Goal: Task Accomplishment & Management: Use online tool/utility

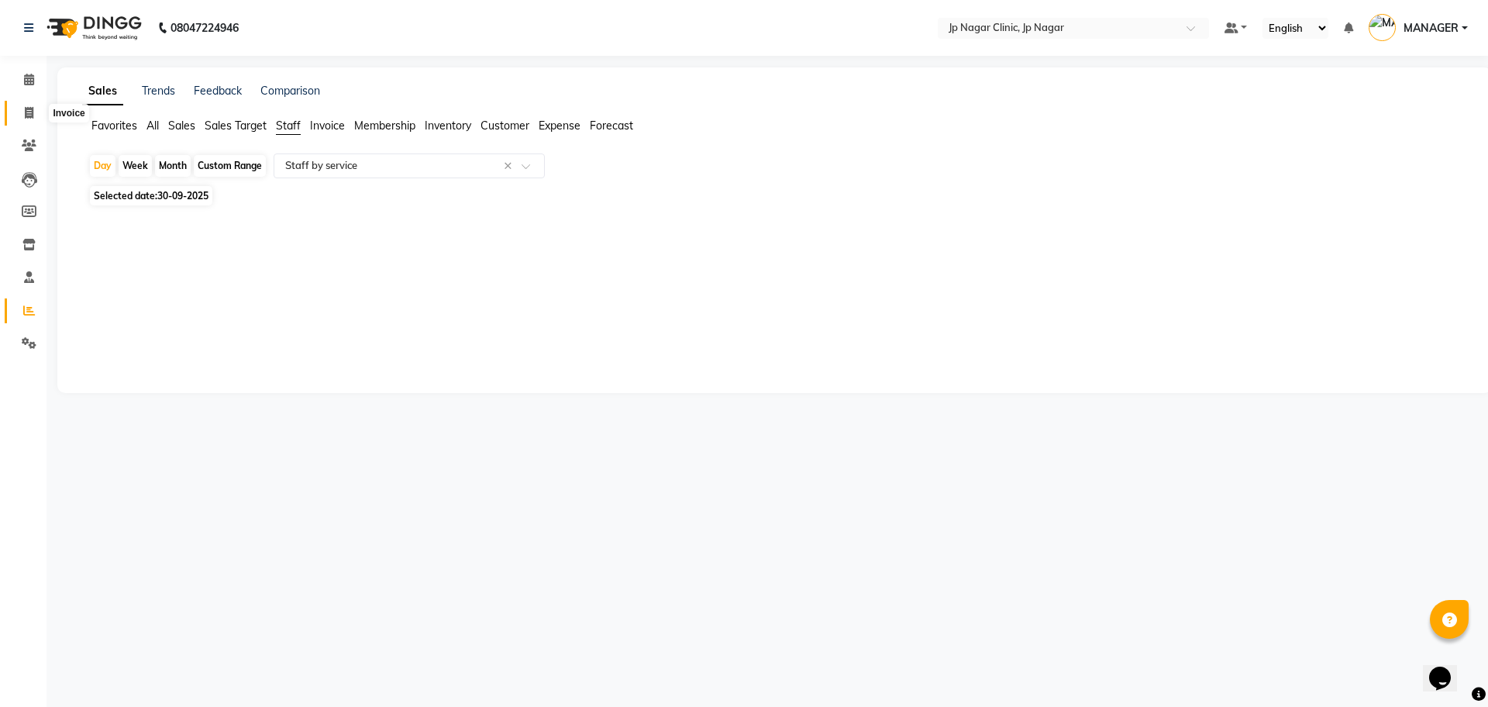
click at [28, 119] on span at bounding box center [29, 114] width 27 height 18
select select "service"
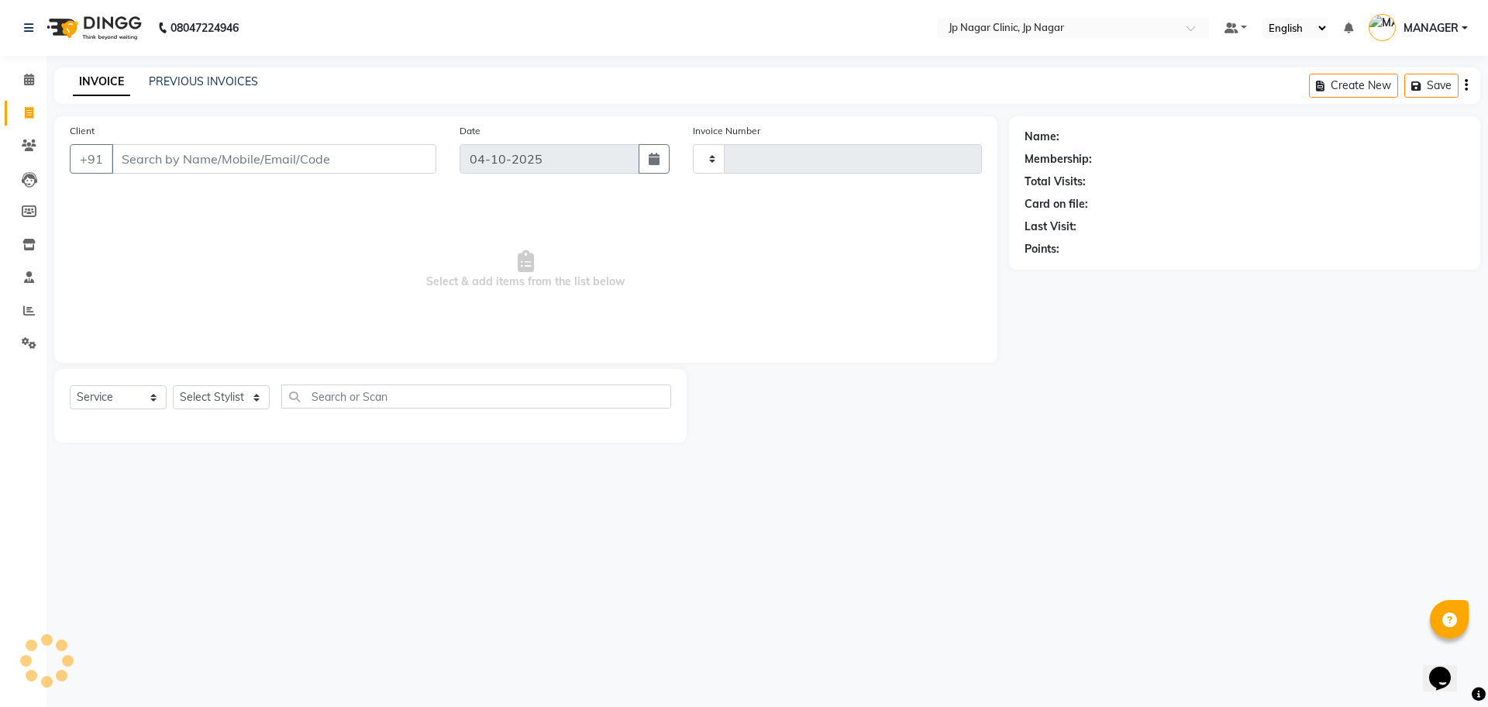
type input "0520"
select select "7443"
type input "m"
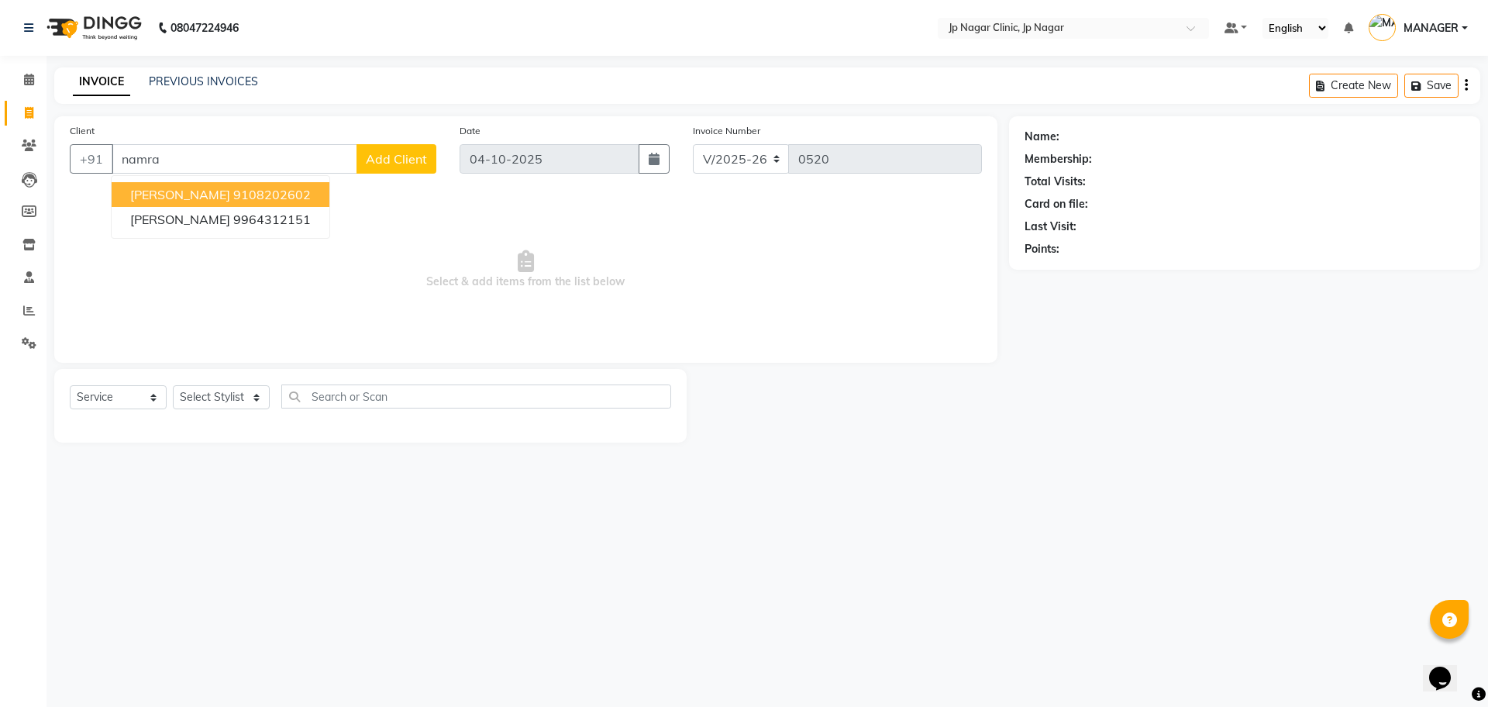
click at [233, 198] on ngb-highlight "9108202602" at bounding box center [272, 195] width 78 height 16
type input "9108202602"
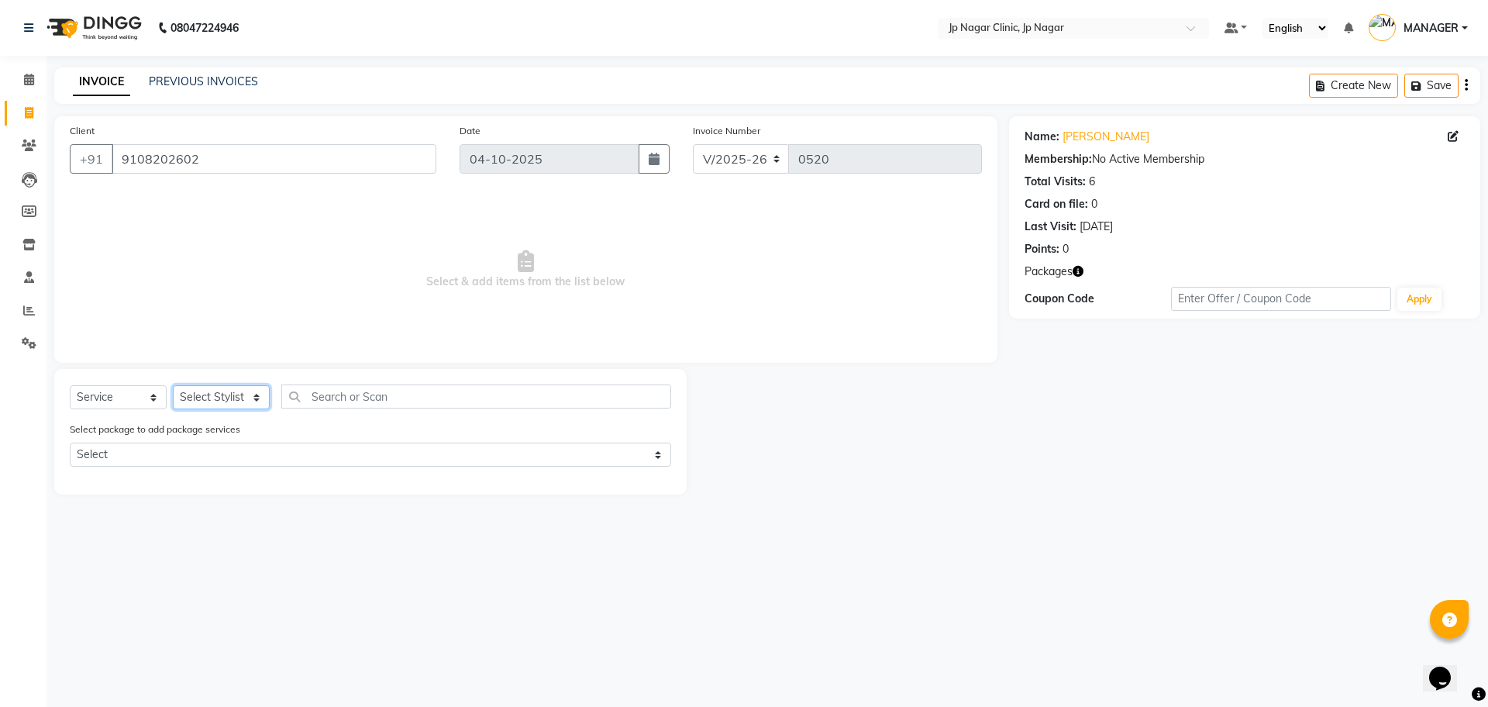
click at [218, 396] on select "Select Stylist APRUVA [PERSON_NAME] [PERSON_NAME] BIJIYATHA [PERSON_NAME] [PERS…" at bounding box center [221, 397] width 97 height 24
select select "89413"
click at [173, 385] on select "Select Stylist APRUVA [PERSON_NAME] [PERSON_NAME] BIJIYATHA [PERSON_NAME] [PERS…" at bounding box center [221, 397] width 97 height 24
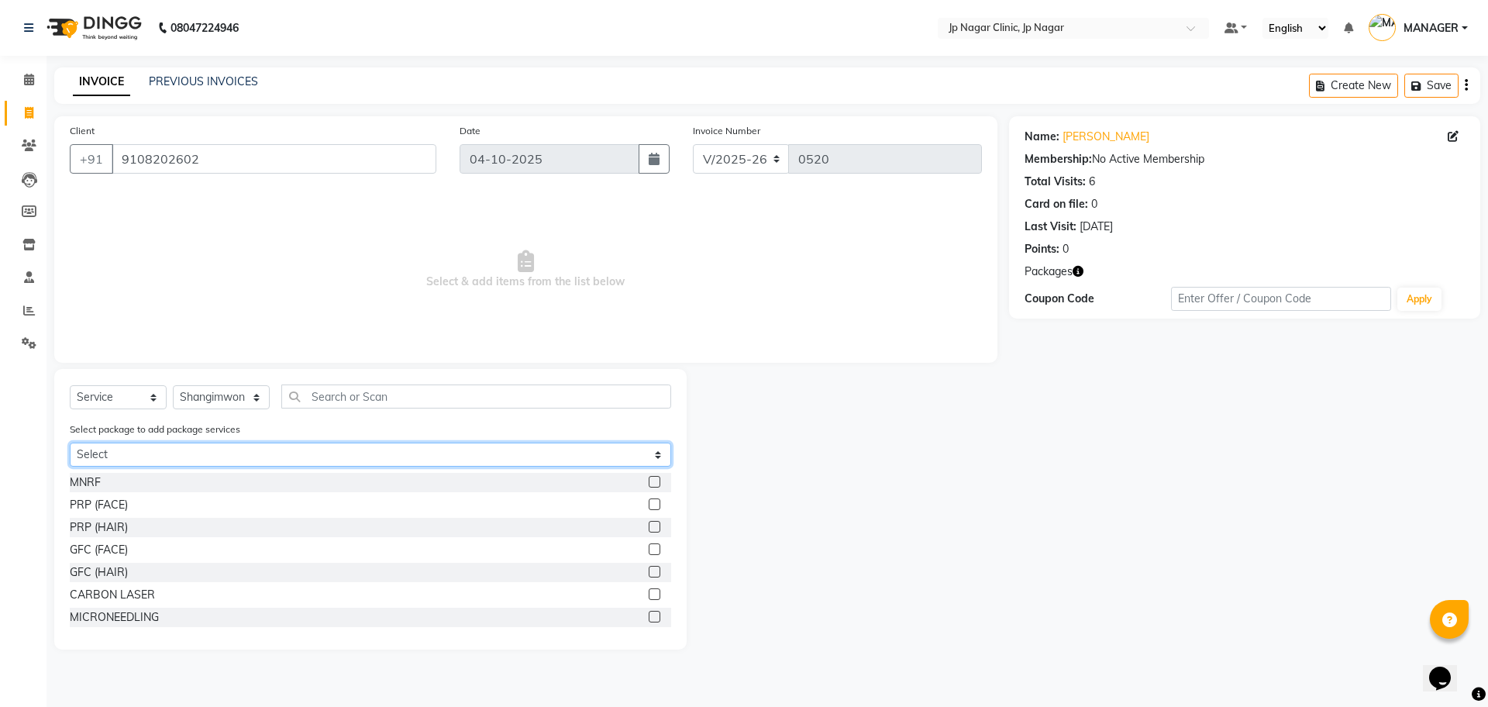
click at [187, 459] on select "Select [PERSON_NAME]" at bounding box center [371, 455] width 602 height 24
select select "1: Object"
click at [70, 443] on select "Select [PERSON_NAME]" at bounding box center [371, 455] width 602 height 24
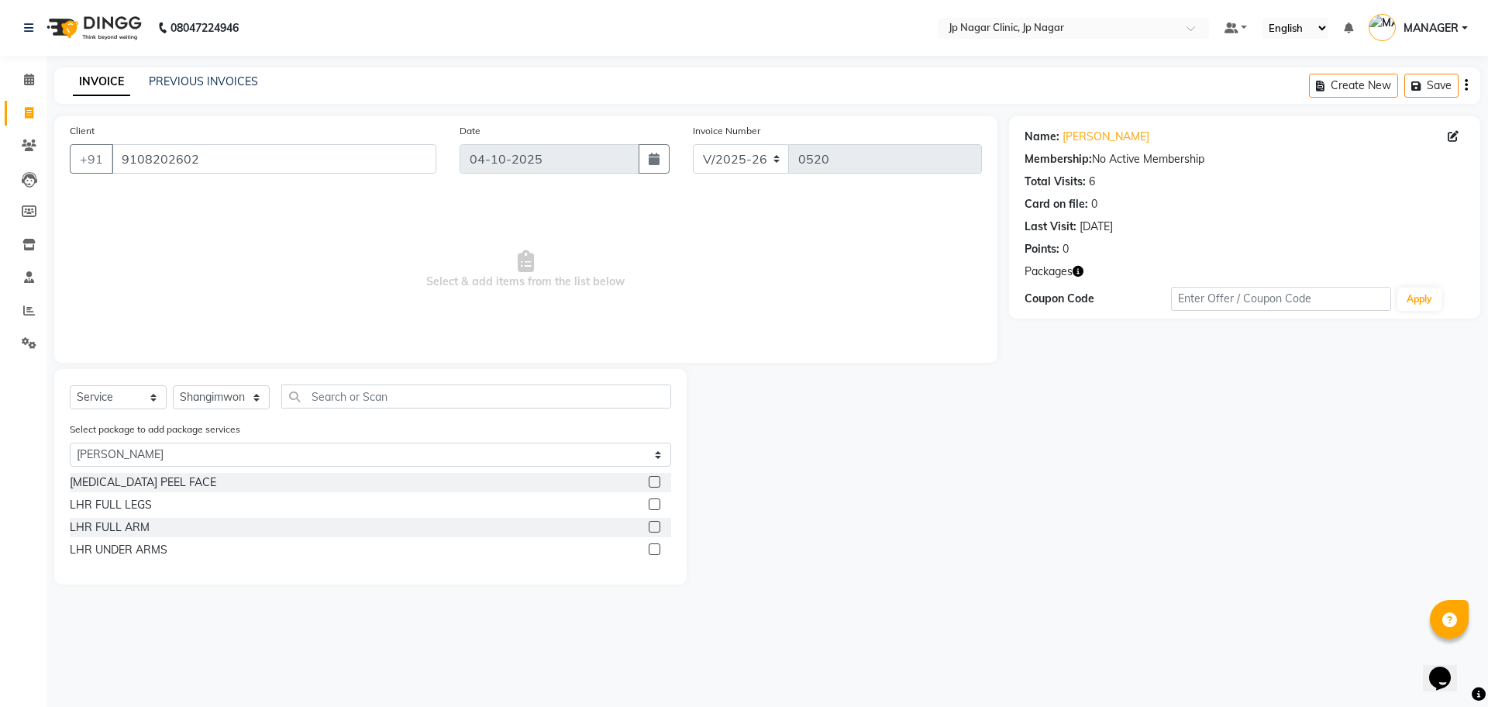
click at [653, 504] on label at bounding box center [655, 504] width 12 height 12
click at [653, 504] on input "checkbox" at bounding box center [654, 505] width 10 height 10
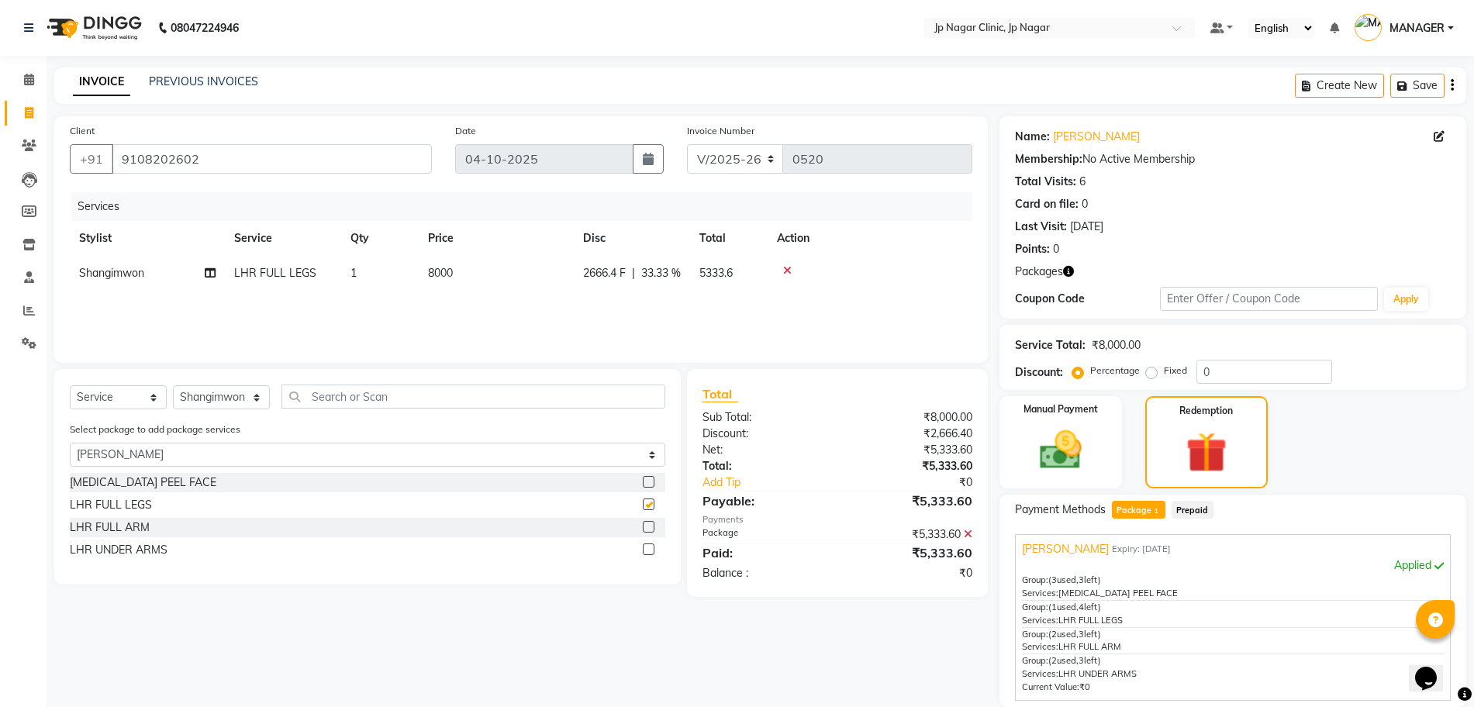
checkbox input "false"
click at [646, 525] on label at bounding box center [649, 527] width 12 height 12
click at [646, 525] on input "checkbox" at bounding box center [648, 527] width 10 height 10
checkbox input "false"
click at [649, 555] on label at bounding box center [649, 549] width 12 height 12
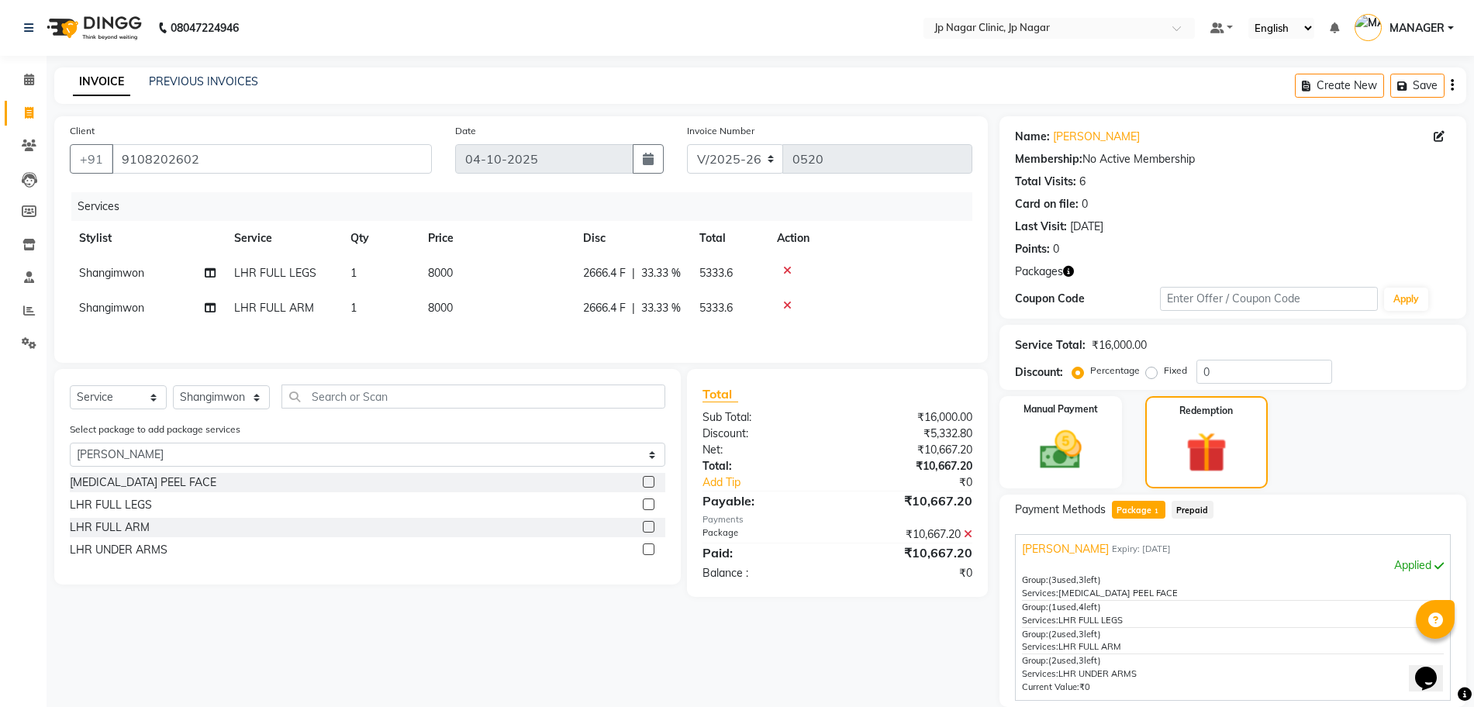
click at [649, 555] on input "checkbox" at bounding box center [648, 550] width 10 height 10
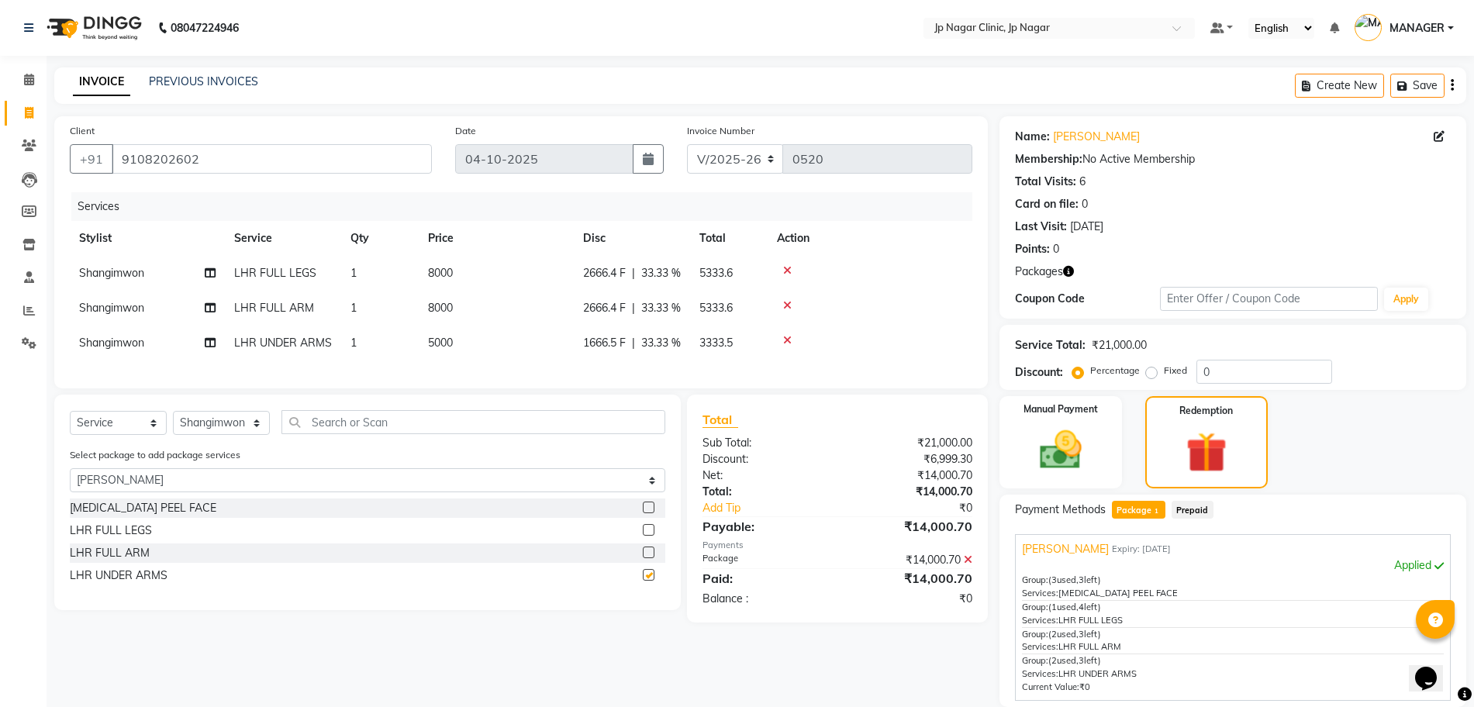
checkbox input "false"
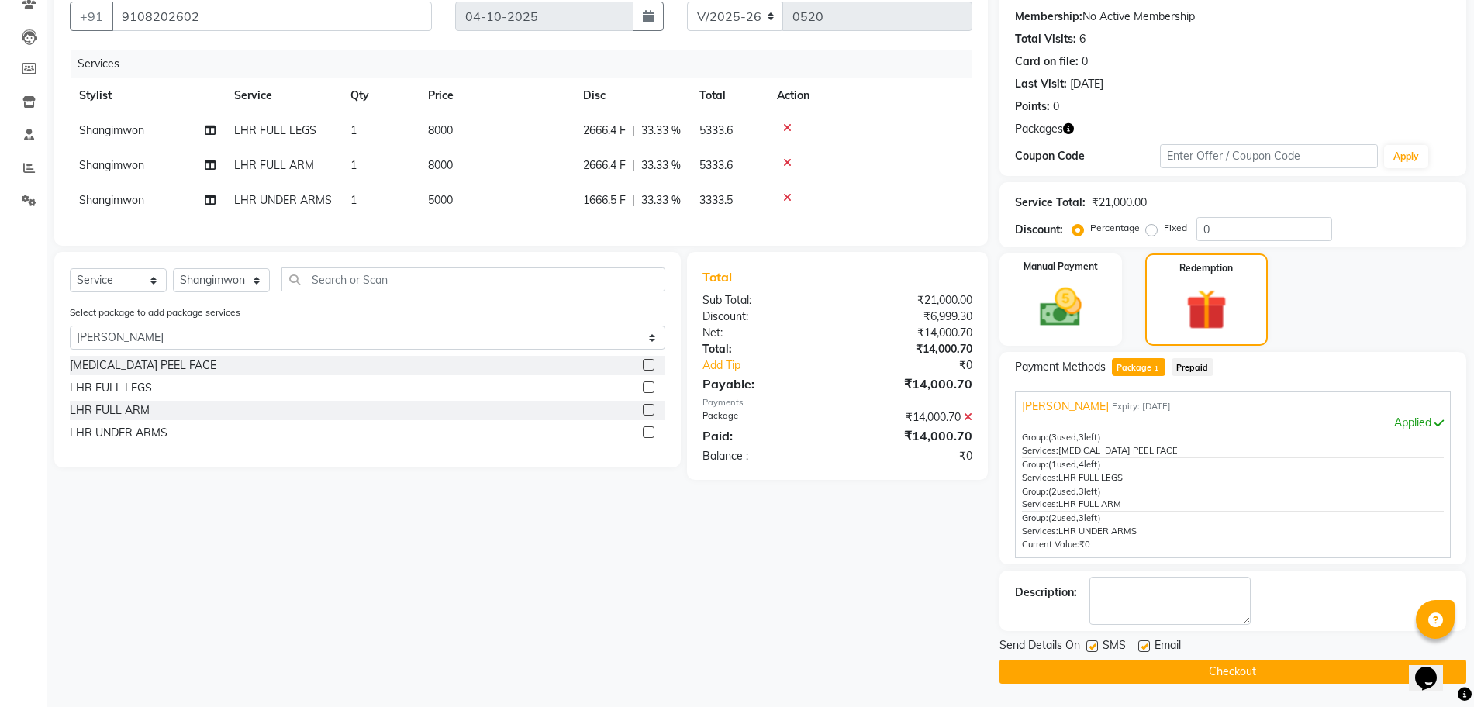
click at [1240, 665] on button "Checkout" at bounding box center [1232, 672] width 467 height 24
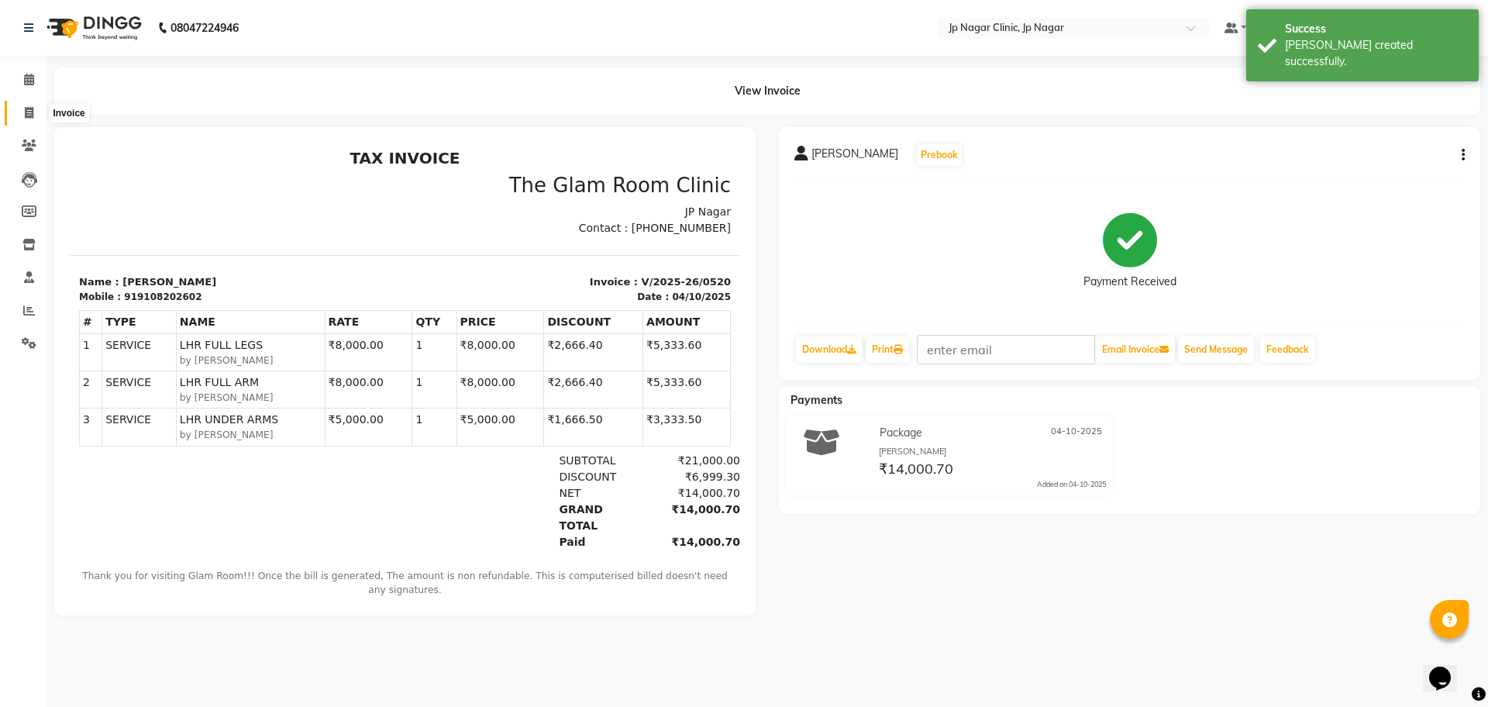
click at [31, 115] on icon at bounding box center [29, 113] width 9 height 12
select select "service"
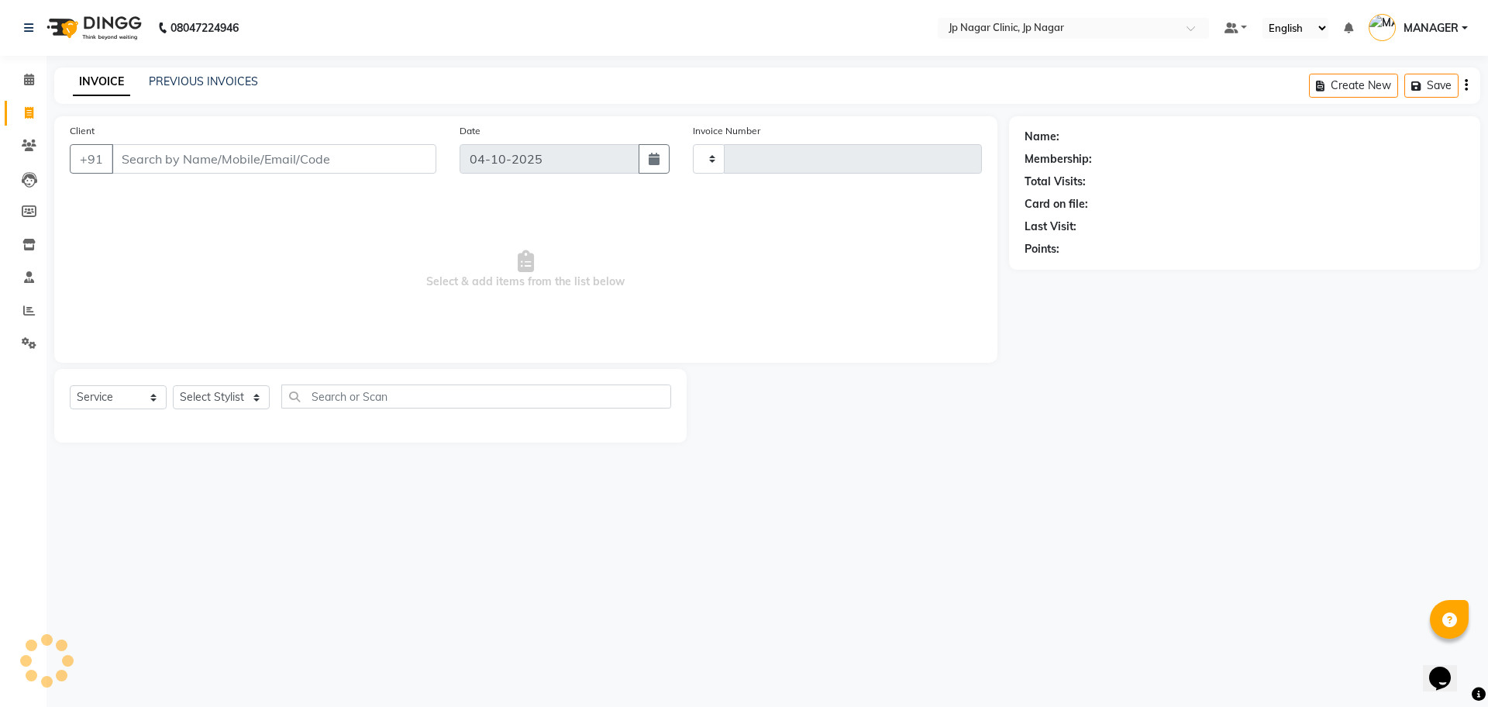
type input "0521"
select select "7443"
click at [181, 157] on input "Client" at bounding box center [274, 158] width 325 height 29
